Goal: Task Accomplishment & Management: Manage account settings

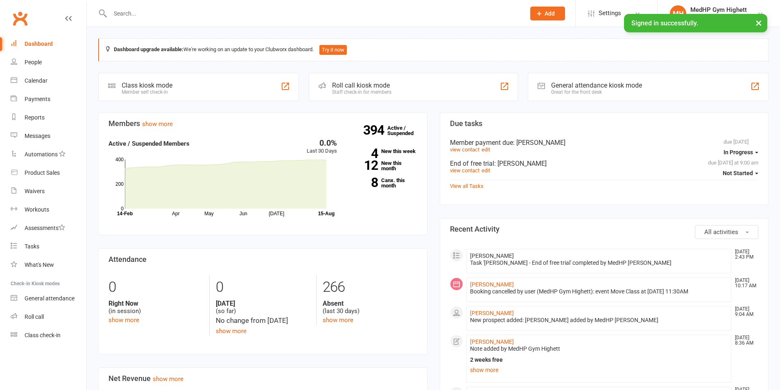
click at [139, 16] on input "text" at bounding box center [314, 13] width 412 height 11
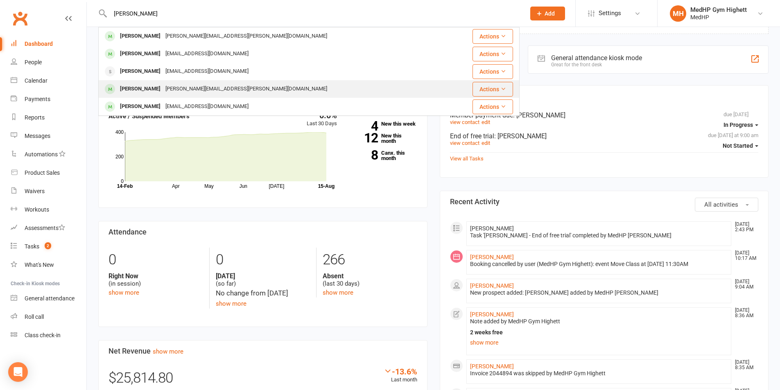
scroll to position [41, 0]
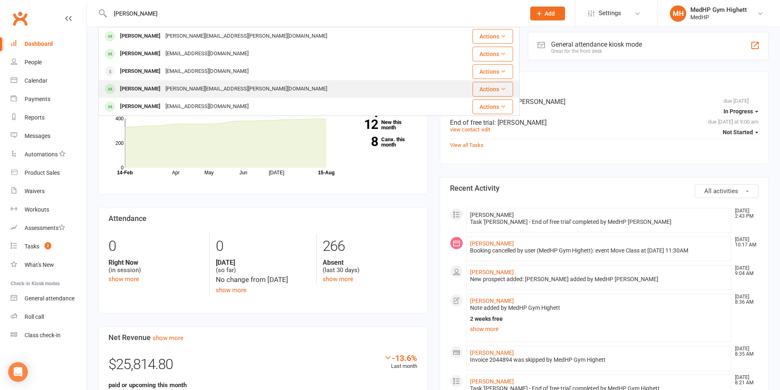
type input "[PERSON_NAME]"
click at [147, 95] on div "[PERSON_NAME]" at bounding box center [139, 89] width 45 height 12
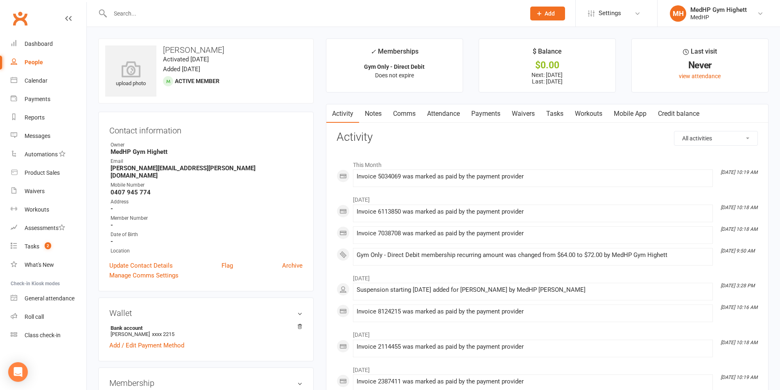
click at [482, 117] on link "Payments" at bounding box center [485, 113] width 41 height 19
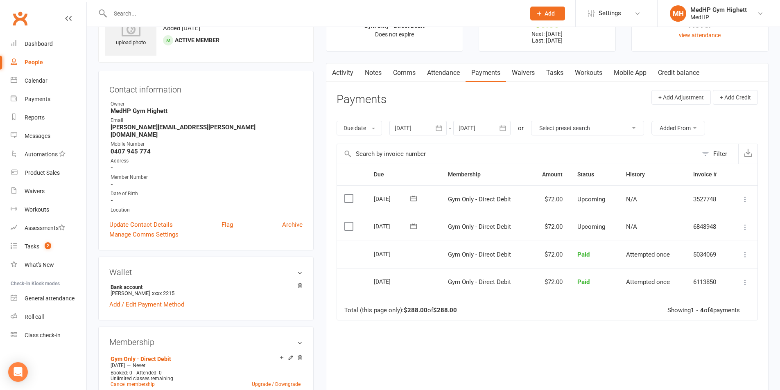
scroll to position [82, 0]
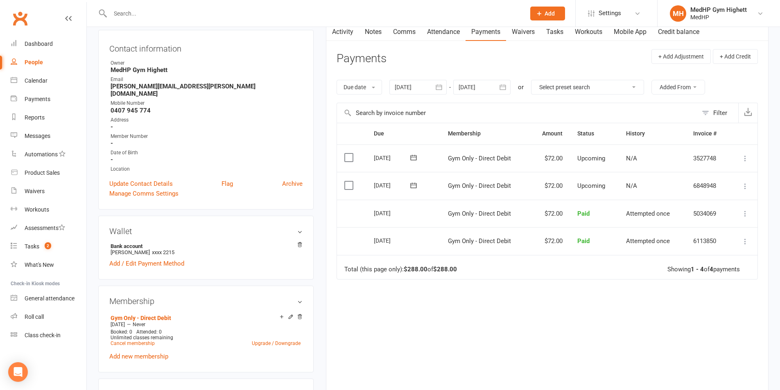
click at [742, 184] on icon at bounding box center [745, 186] width 8 height 8
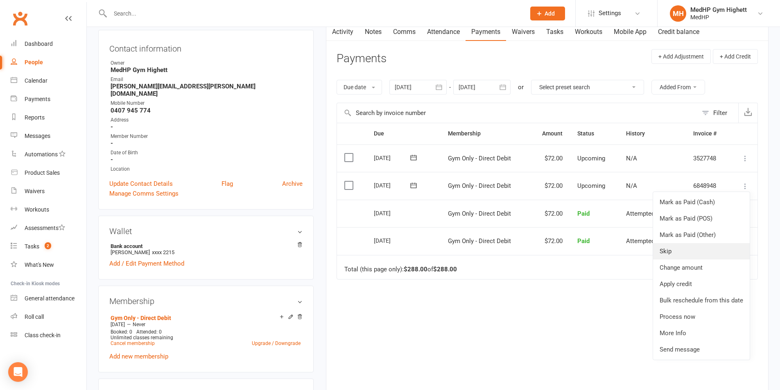
click at [693, 252] on link "Skip" at bounding box center [701, 251] width 97 height 16
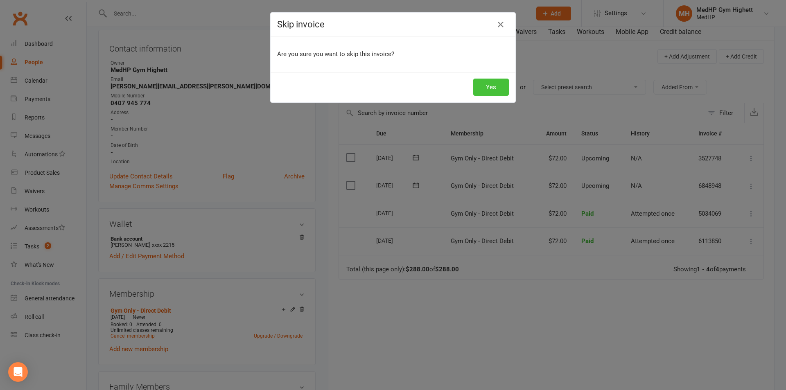
click at [489, 88] on button "Yes" at bounding box center [491, 87] width 36 height 17
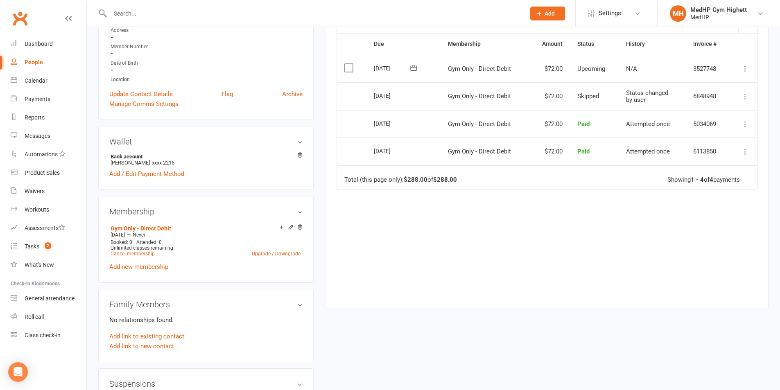
scroll to position [164, 0]
